Goal: Task Accomplishment & Management: Use online tool/utility

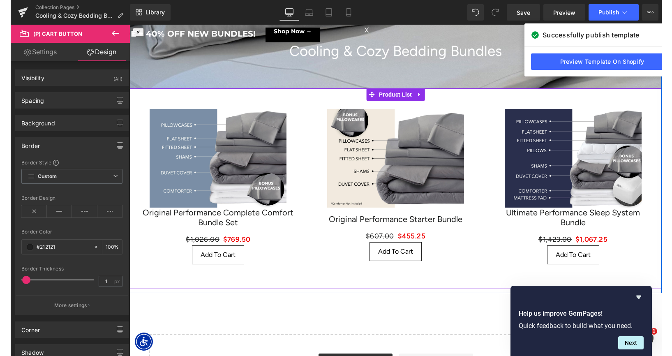
scroll to position [58, 0]
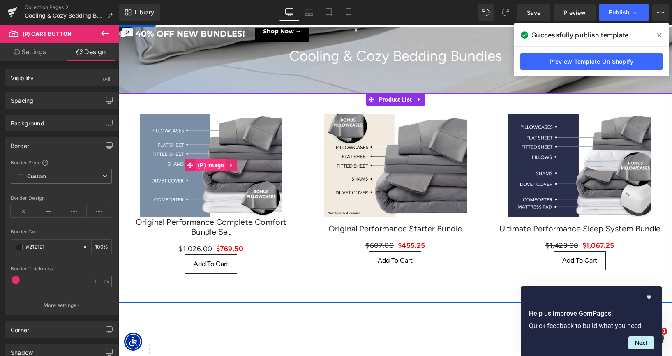
click at [216, 164] on span "(P) Image" at bounding box center [211, 165] width 31 height 12
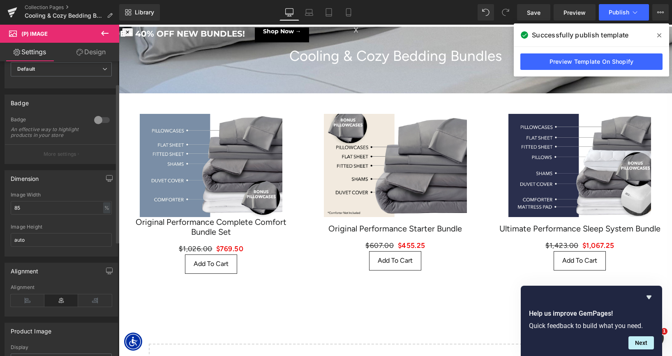
scroll to position [42, 0]
click at [48, 206] on input "85" at bounding box center [61, 204] width 101 height 14
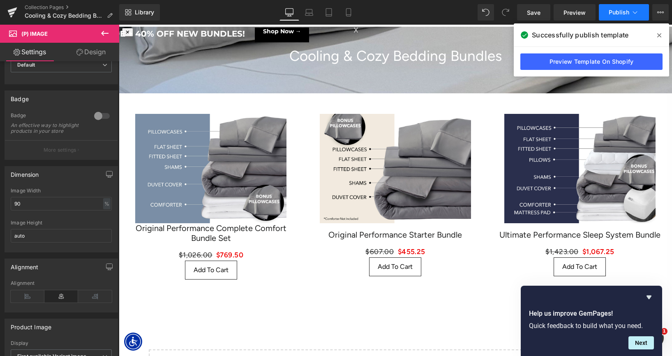
click at [619, 18] on button "Publish" at bounding box center [624, 12] width 50 height 16
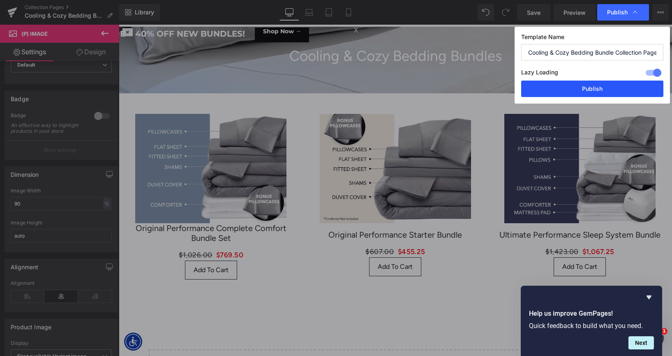
click at [579, 85] on button "Publish" at bounding box center [592, 89] width 142 height 16
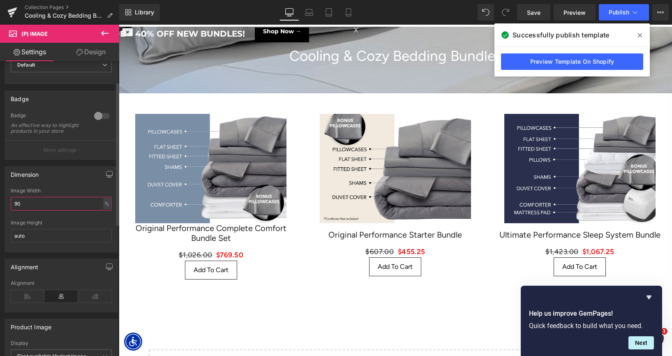
click at [29, 208] on input "90" at bounding box center [61, 204] width 101 height 14
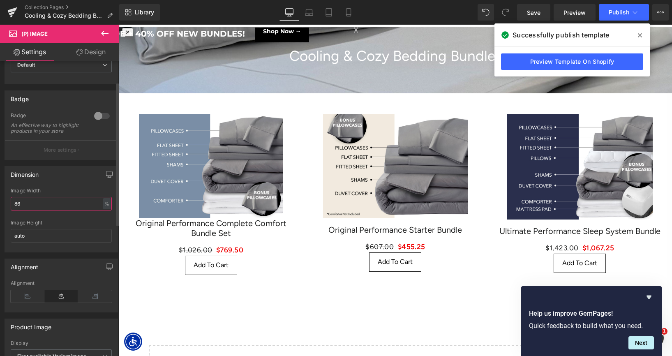
type input "85"
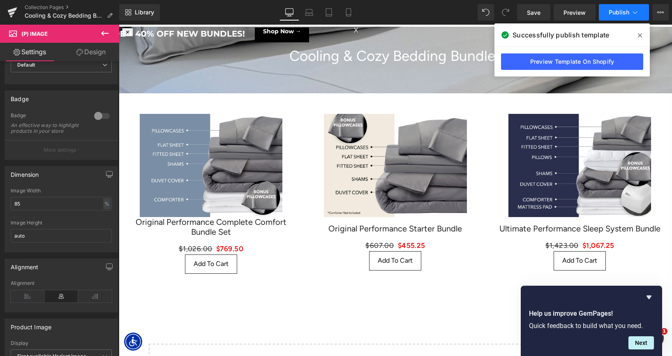
click at [622, 12] on span "Publish" at bounding box center [618, 12] width 21 height 7
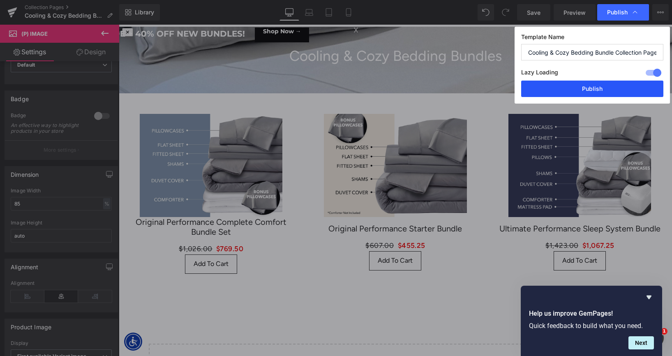
click at [568, 89] on button "Publish" at bounding box center [592, 89] width 142 height 16
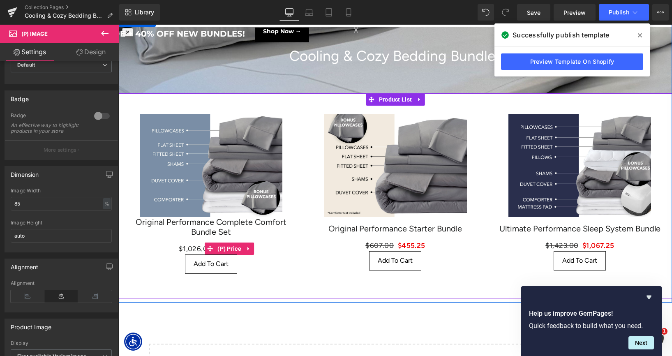
click at [194, 248] on span "$1,026.00" at bounding box center [196, 248] width 34 height 8
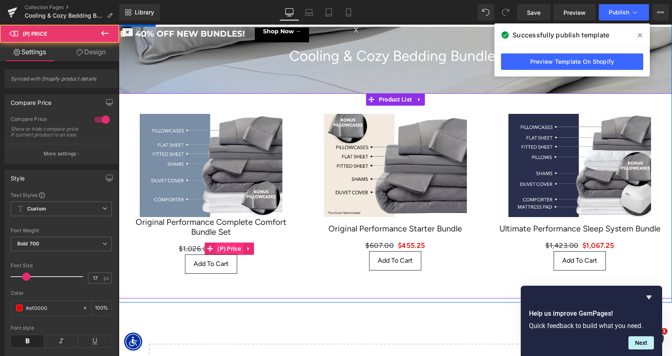
click at [222, 249] on span "(P) Price" at bounding box center [229, 248] width 28 height 12
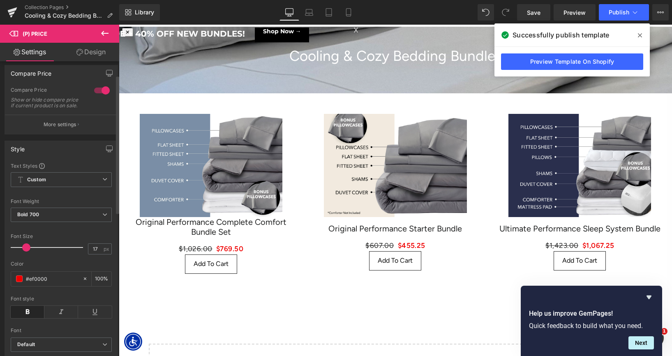
scroll to position [32, 0]
type input "19"
click at [25, 249] on span at bounding box center [28, 245] width 8 height 8
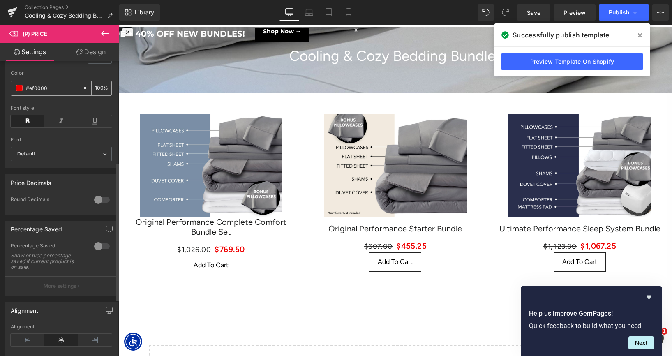
scroll to position [230, 0]
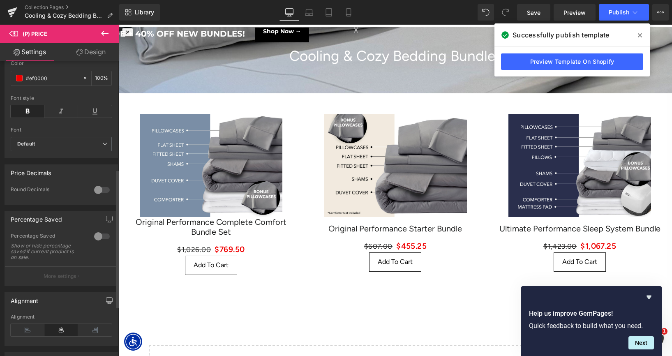
click at [95, 196] on div at bounding box center [102, 189] width 20 height 13
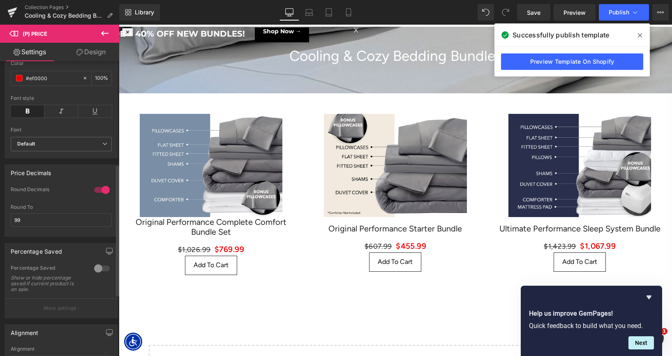
click at [95, 196] on div at bounding box center [102, 189] width 20 height 13
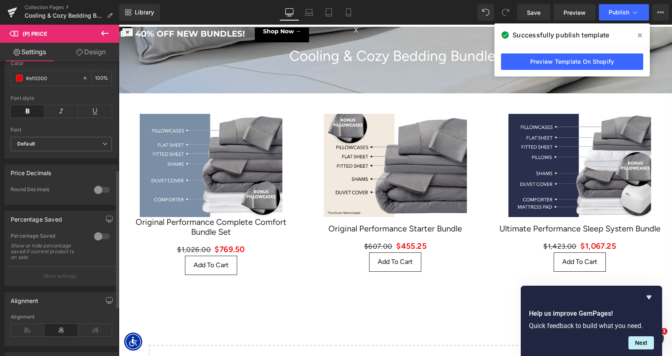
click at [95, 196] on div at bounding box center [102, 189] width 20 height 13
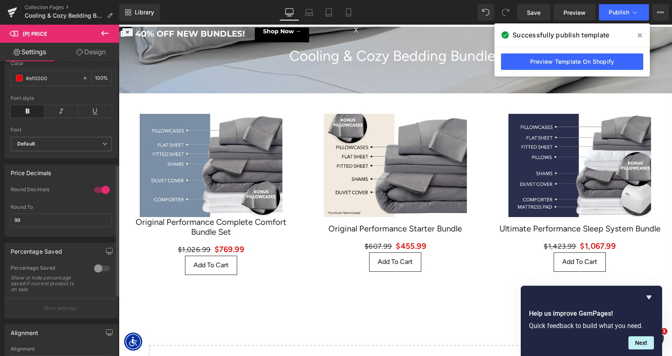
click at [95, 196] on div at bounding box center [102, 189] width 20 height 13
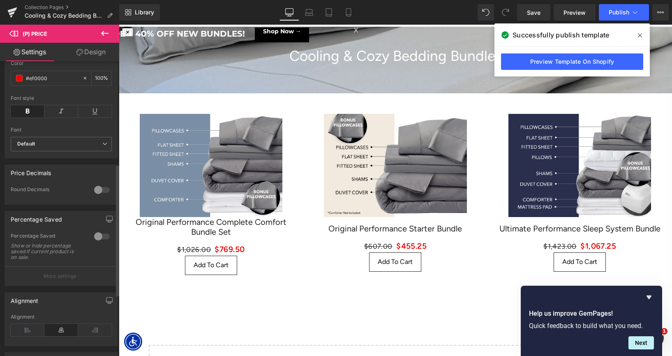
click at [95, 196] on div at bounding box center [102, 189] width 20 height 13
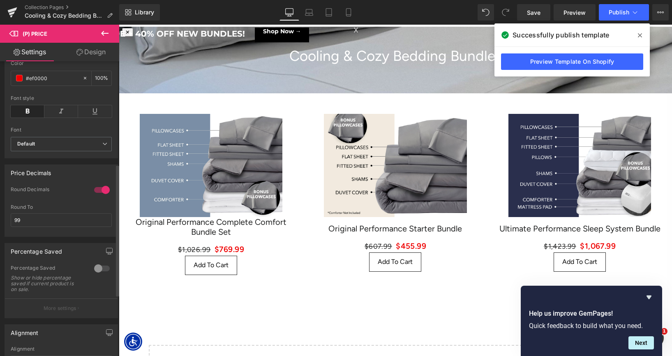
click at [95, 196] on div at bounding box center [102, 189] width 20 height 13
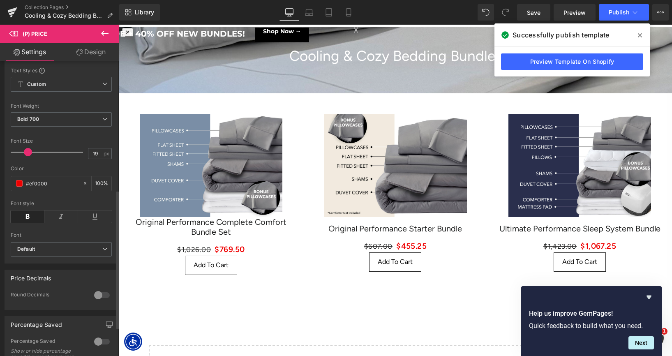
scroll to position [0, 0]
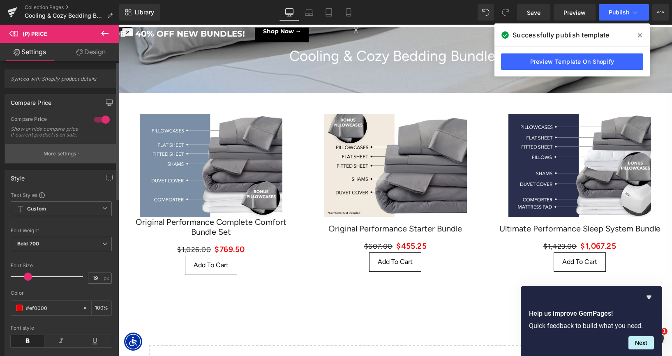
click at [59, 157] on p "More settings" at bounding box center [60, 153] width 33 height 7
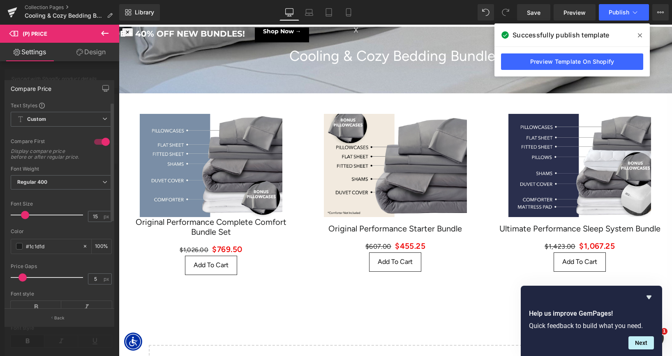
type input "14"
click at [24, 219] on span at bounding box center [24, 215] width 8 height 8
type input "5"
click at [21, 281] on span at bounding box center [22, 277] width 8 height 8
click at [58, 314] on button "Back" at bounding box center [60, 317] width 110 height 18
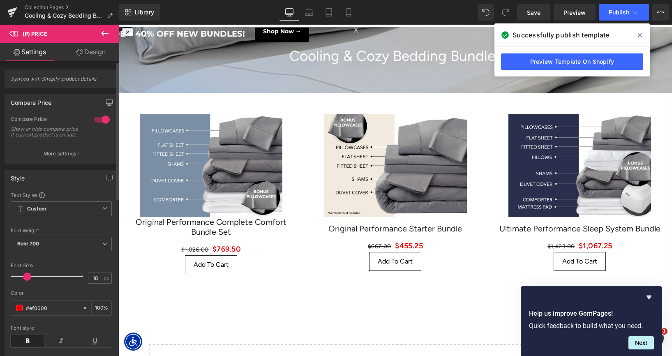
type input "17"
click at [24, 281] on span at bounding box center [26, 276] width 8 height 8
click at [604, 18] on button "Publish" at bounding box center [624, 12] width 50 height 16
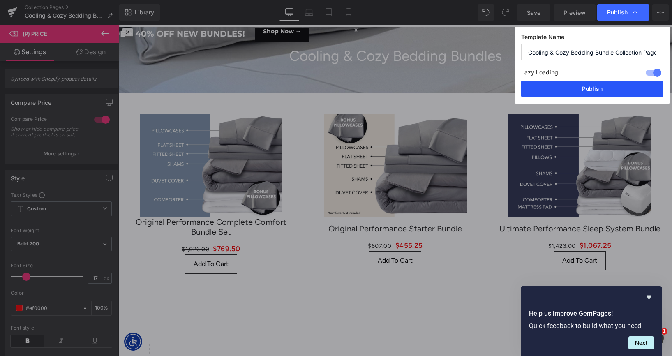
click at [580, 87] on button "Publish" at bounding box center [592, 89] width 142 height 16
